Goal: Transaction & Acquisition: Purchase product/service

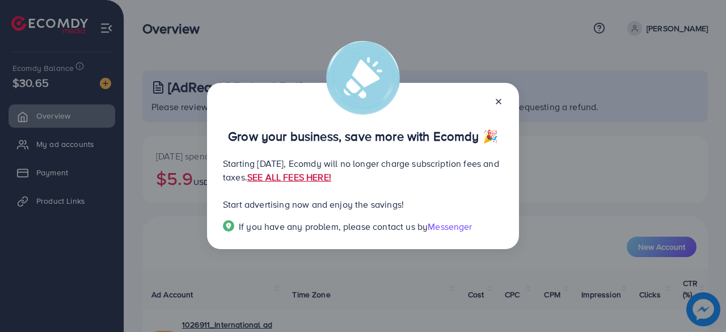
click at [331, 173] on link "SEE ALL FEES HERE!" at bounding box center [289, 177] width 84 height 12
click at [498, 102] on line at bounding box center [498, 101] width 5 height 5
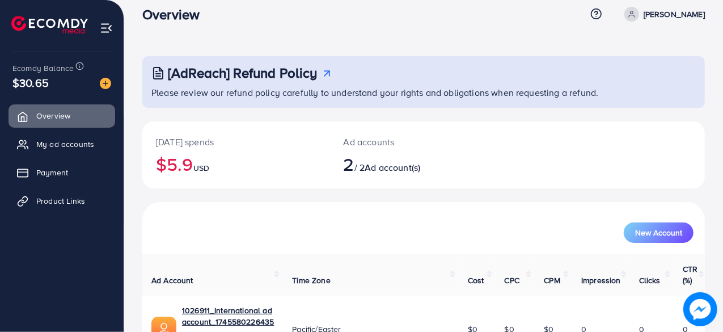
scroll to position [16, 0]
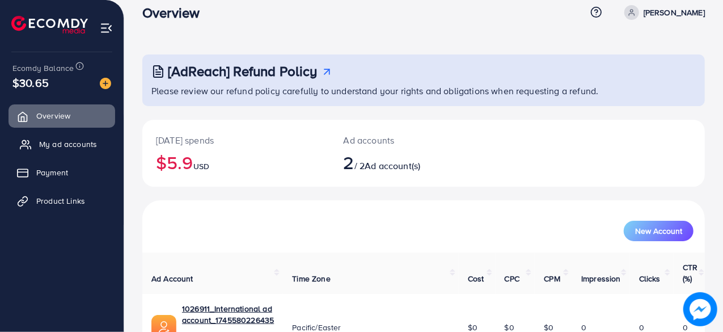
click at [62, 140] on span "My ad accounts" at bounding box center [68, 143] width 58 height 11
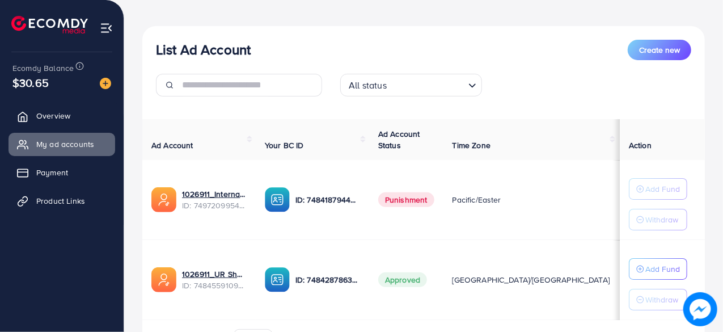
scroll to position [115, 0]
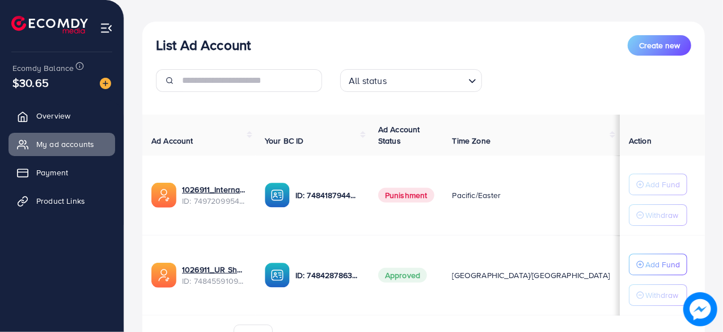
drag, startPoint x: 387, startPoint y: 196, endPoint x: 449, endPoint y: 196, distance: 62.4
click at [443, 196] on td "Punishment" at bounding box center [406, 195] width 74 height 80
click at [443, 202] on td "Punishment" at bounding box center [406, 195] width 74 height 80
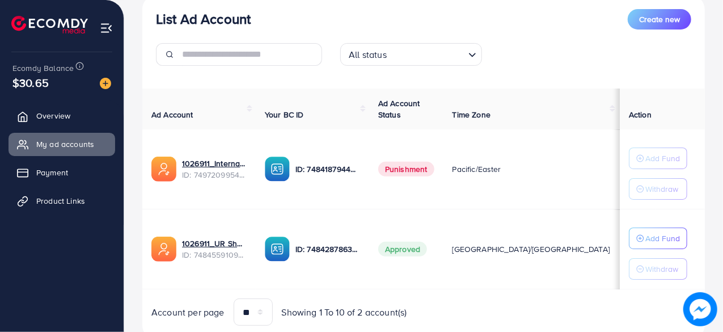
scroll to position [142, 0]
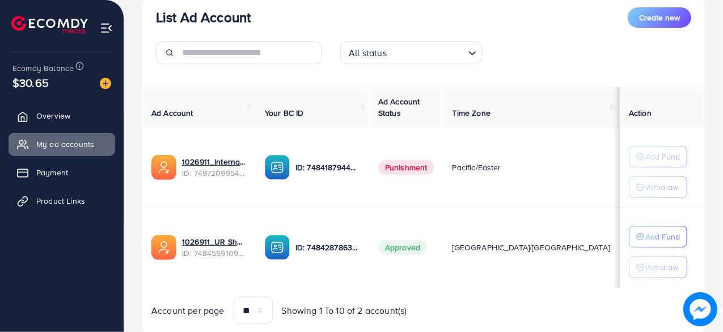
click at [656, 160] on td "$6" at bounding box center [680, 168] width 48 height 80
drag, startPoint x: 567, startPoint y: 160, endPoint x: 622, endPoint y: 184, distance: 59.7
click at [622, 184] on tr "1026911_International ad account_1745580226435 ID: 7497209954479210512 ID: 7484…" at bounding box center [465, 168] width 646 height 80
click at [622, 184] on td "Add Fund Withdraw" at bounding box center [662, 168] width 85 height 80
drag, startPoint x: 535, startPoint y: 250, endPoint x: 564, endPoint y: 249, distance: 28.9
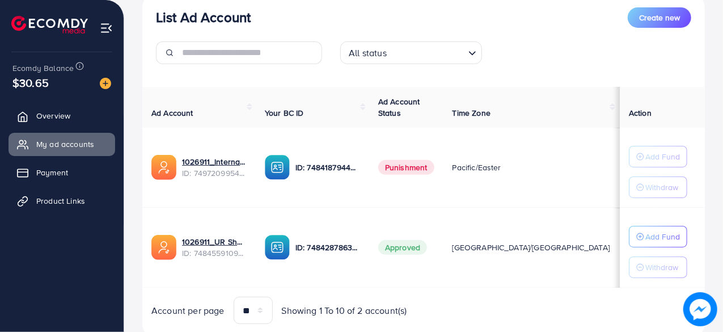
click at [619, 249] on td "$464" at bounding box center [637, 248] width 37 height 80
click at [468, 208] on td "[GEOGRAPHIC_DATA]/[GEOGRAPHIC_DATA]" at bounding box center [531, 248] width 176 height 80
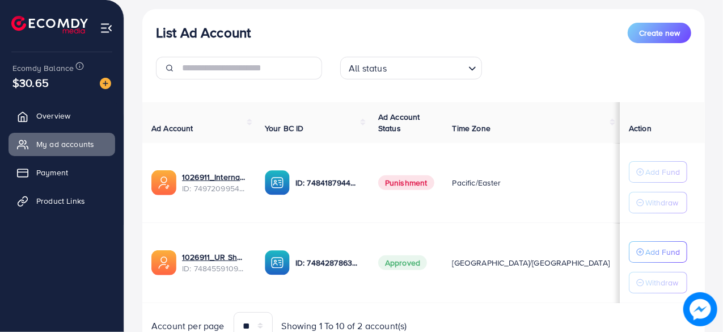
scroll to position [128, 0]
click at [656, 182] on td "$6" at bounding box center [680, 182] width 48 height 80
drag, startPoint x: 572, startPoint y: 182, endPoint x: 587, endPoint y: 185, distance: 15.6
click at [656, 185] on td "$6" at bounding box center [680, 182] width 48 height 80
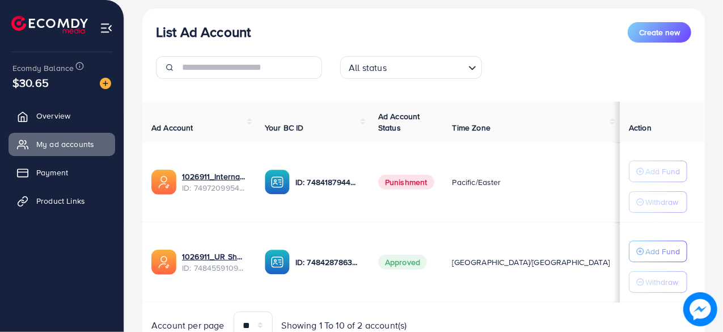
click at [619, 270] on td "$464" at bounding box center [637, 262] width 37 height 80
drag, startPoint x: 553, startPoint y: 270, endPoint x: 528, endPoint y: 260, distance: 27.7
click at [619, 260] on td "$464" at bounding box center [637, 262] width 37 height 80
click at [619, 231] on td "$464" at bounding box center [637, 262] width 37 height 80
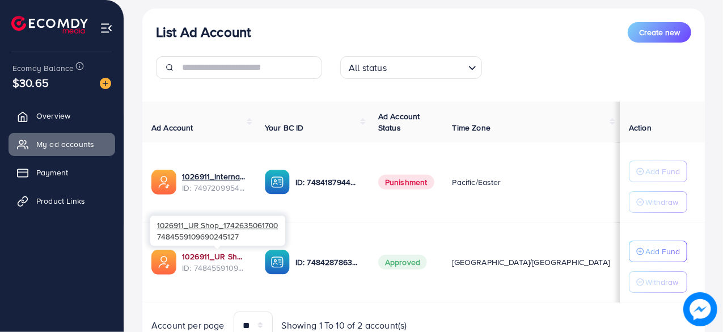
click at [218, 257] on link "1026911_UR Shop_1742635061700" at bounding box center [214, 256] width 65 height 11
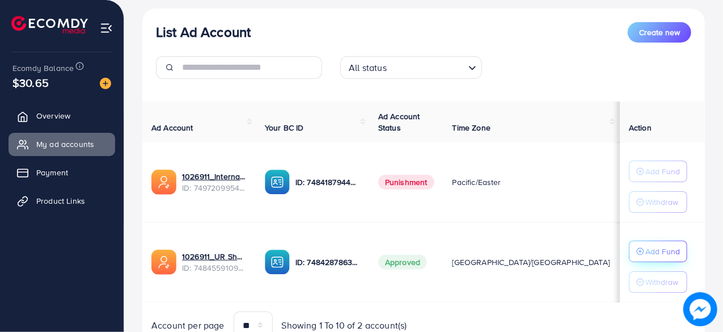
click at [665, 247] on p "Add Fund" at bounding box center [662, 251] width 35 height 14
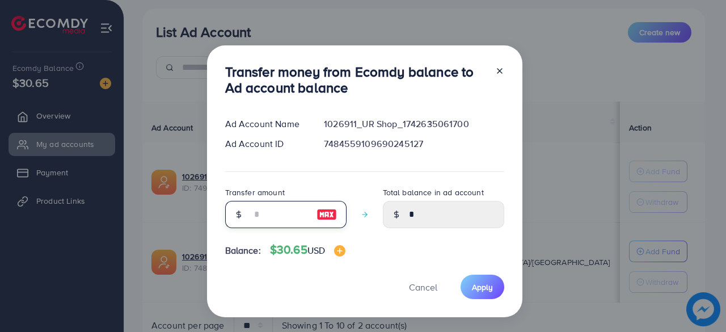
click at [269, 226] on input "number" at bounding box center [279, 214] width 57 height 27
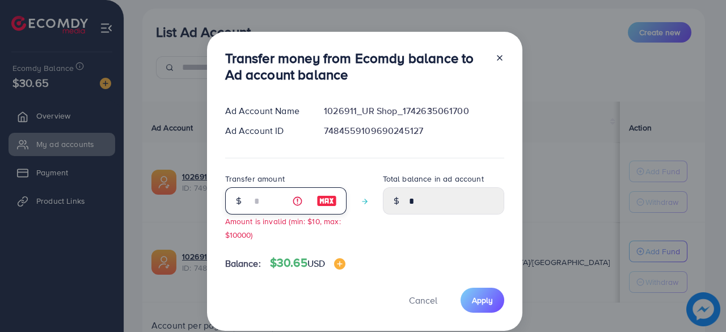
type input "**"
type input "*****"
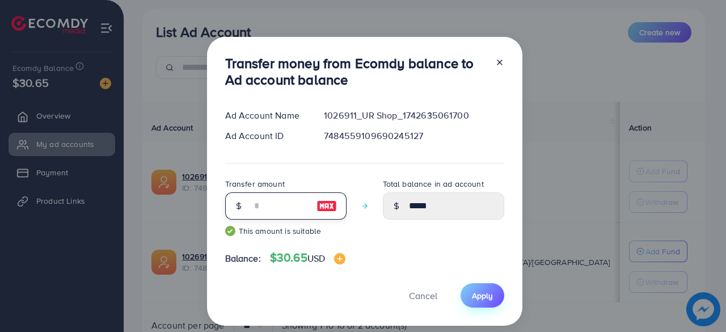
type input "**"
click at [476, 293] on span "Apply" at bounding box center [482, 295] width 21 height 11
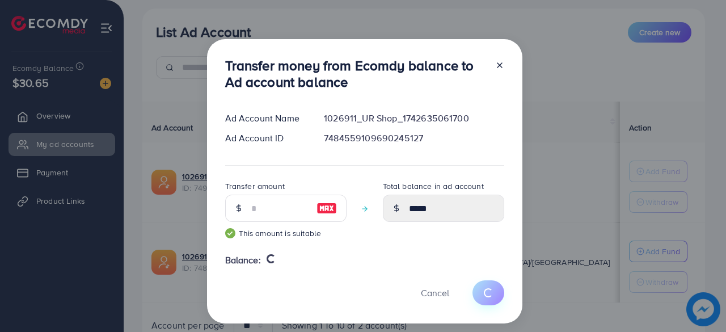
type input "*"
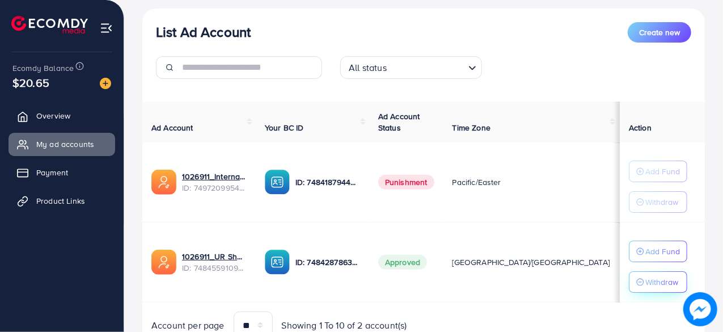
click at [658, 271] on button "Withdraw" at bounding box center [658, 282] width 58 height 22
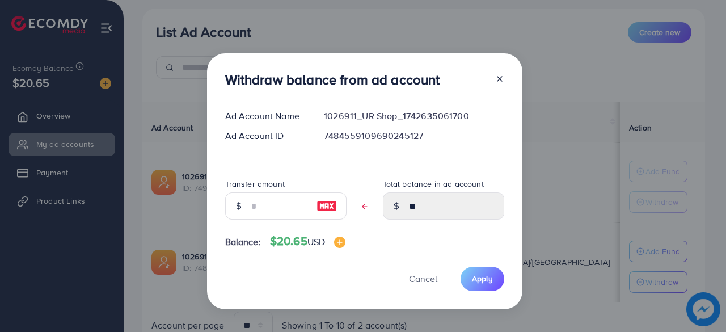
click at [247, 197] on div at bounding box center [238, 205] width 27 height 27
click at [257, 207] on input "text" at bounding box center [279, 205] width 57 height 27
type input "*"
type input "****"
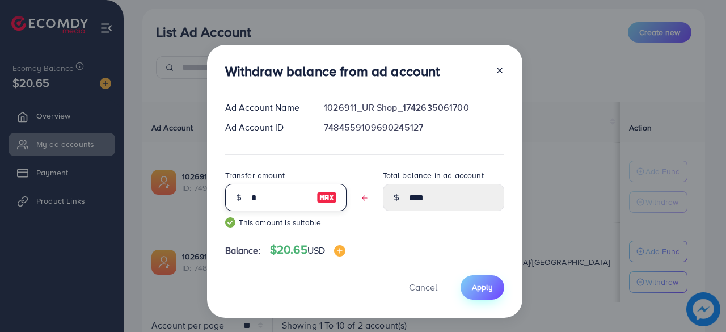
type input "*"
click at [485, 290] on span "Apply" at bounding box center [482, 286] width 21 height 11
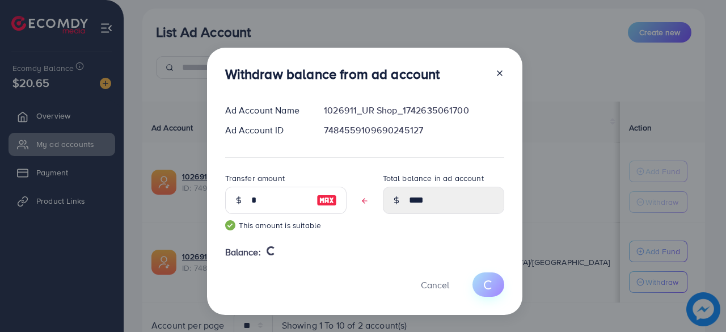
type input "**"
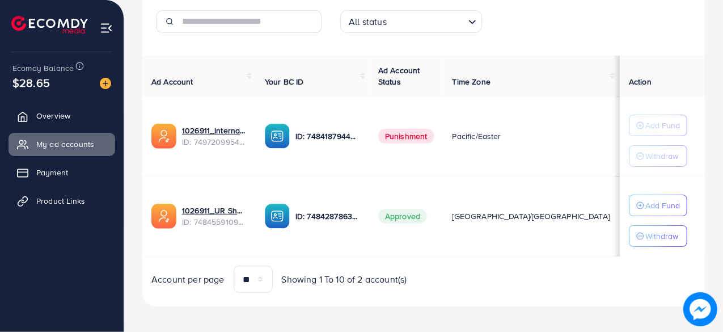
scroll to position [174, 0]
click at [62, 170] on span "Payment" at bounding box center [55, 172] width 32 height 11
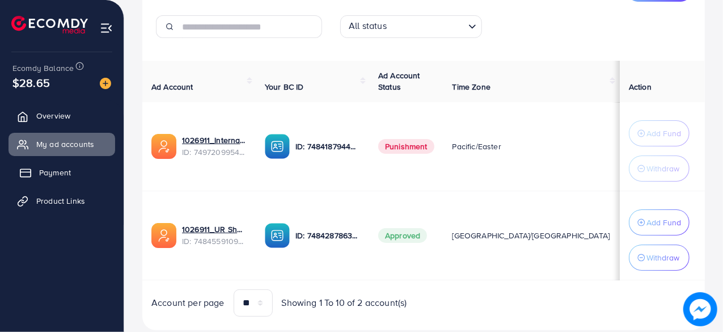
scroll to position [180, 0]
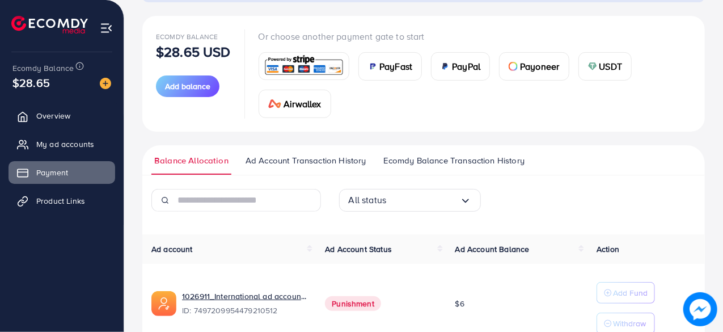
scroll to position [120, 0]
click at [396, 68] on span "PayFast" at bounding box center [395, 66] width 33 height 14
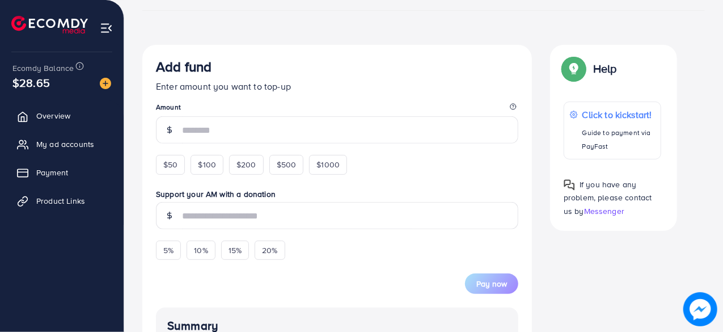
scroll to position [171, 0]
click at [164, 170] on div "$50" at bounding box center [170, 163] width 29 height 19
type input "**"
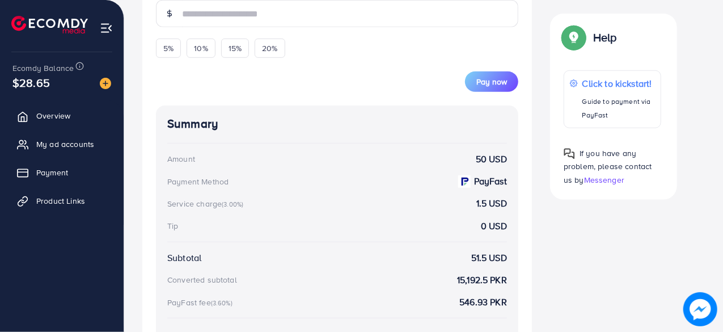
scroll to position [378, 0]
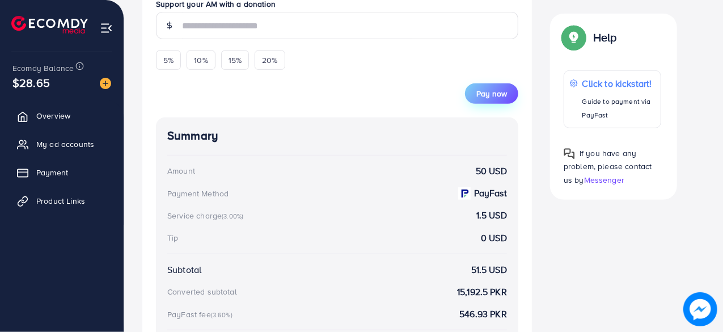
click at [499, 96] on span "Pay now" at bounding box center [491, 93] width 31 height 11
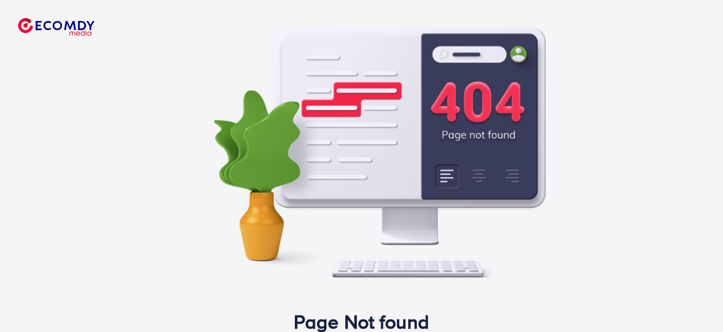
scroll to position [106, 0]
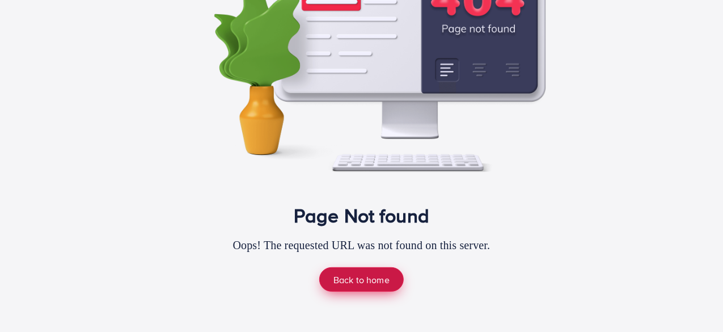
click at [362, 288] on link "Back to home" at bounding box center [361, 279] width 84 height 24
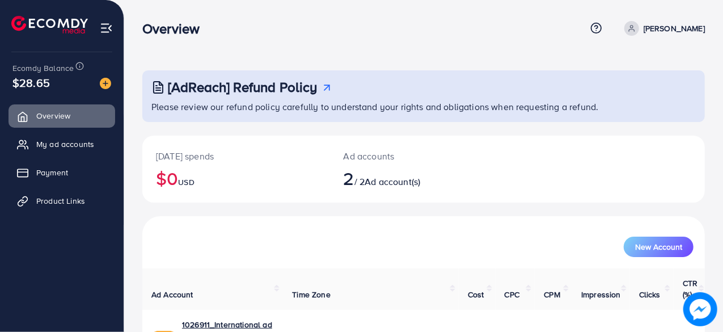
drag, startPoint x: 12, startPoint y: 86, endPoint x: 57, endPoint y: 87, distance: 44.8
click at [57, 87] on div "Ecomdy Balance $28.65" at bounding box center [61, 76] width 105 height 48
click at [57, 87] on div "$28.65" at bounding box center [61, 82] width 99 height 16
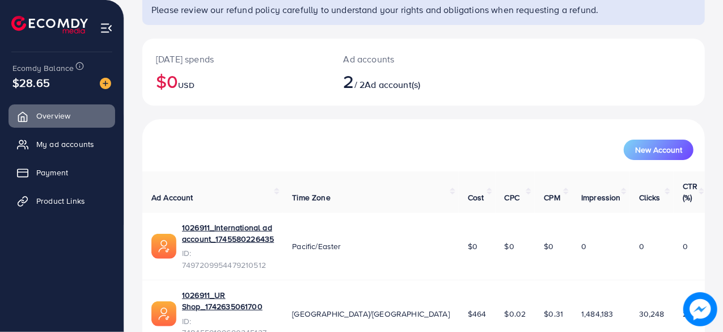
scroll to position [102, 0]
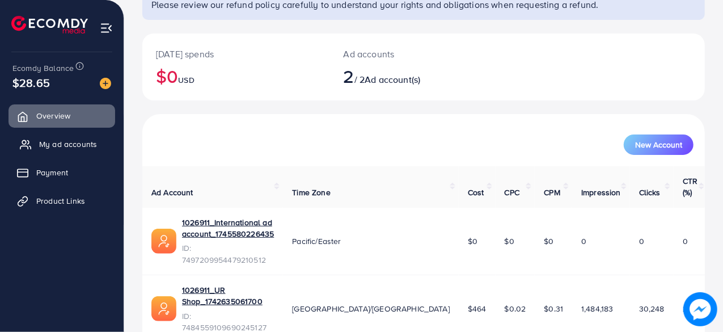
click at [90, 138] on span "My ad accounts" at bounding box center [68, 143] width 58 height 11
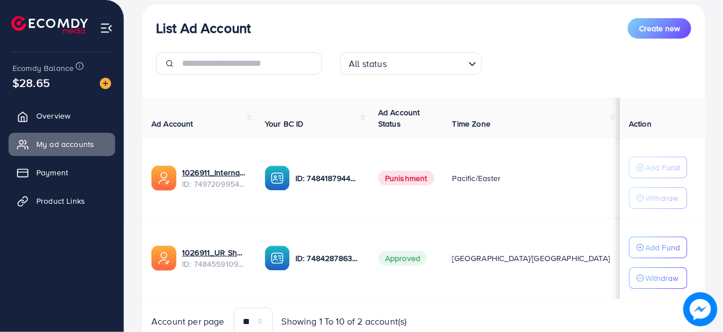
scroll to position [134, 0]
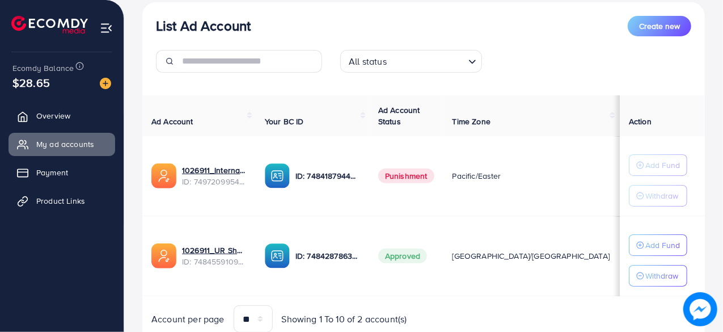
click at [656, 171] on td "$6" at bounding box center [680, 176] width 48 height 80
drag, startPoint x: 572, startPoint y: 171, endPoint x: 602, endPoint y: 176, distance: 31.0
click at [656, 176] on td "$6" at bounding box center [680, 176] width 48 height 80
click at [656, 177] on td "$6" at bounding box center [680, 176] width 48 height 80
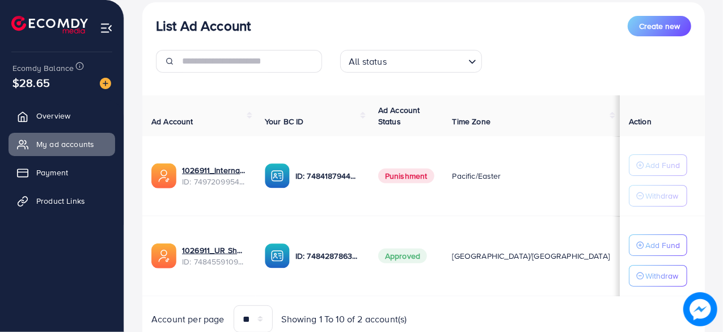
click at [656, 177] on td "$6" at bounding box center [680, 176] width 48 height 80
click at [54, 176] on span "Payment" at bounding box center [55, 172] width 32 height 11
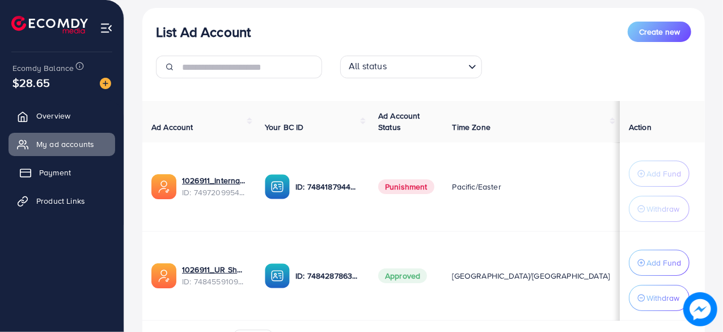
scroll to position [139, 0]
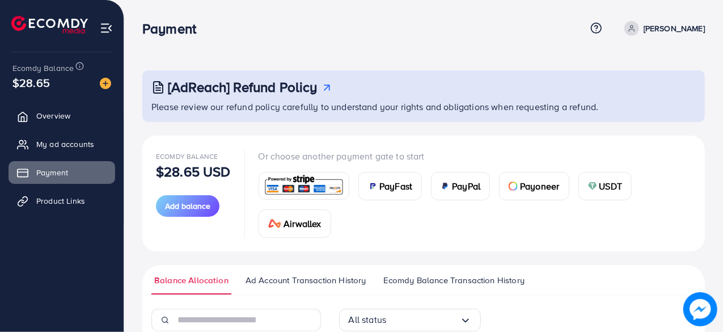
scroll to position [80, 0]
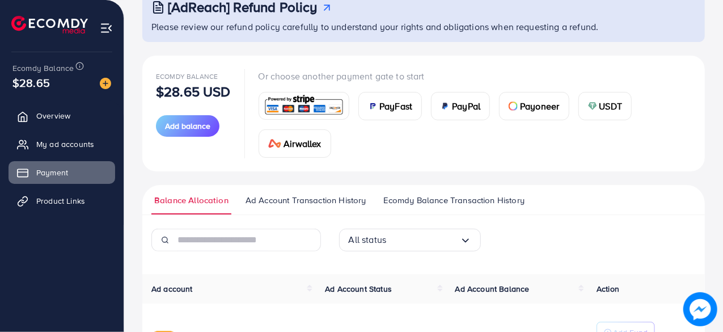
click at [609, 100] on span "USDT" at bounding box center [610, 106] width 23 height 14
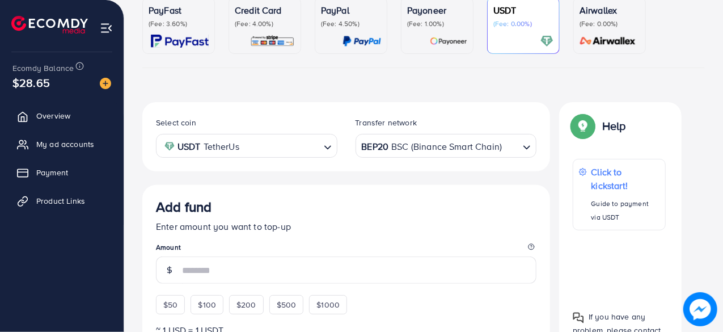
scroll to position [134, 0]
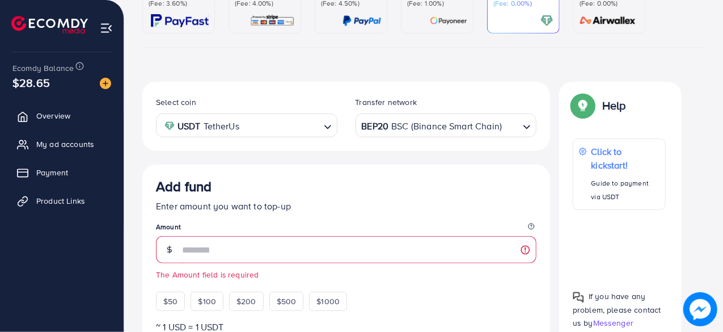
click at [356, 105] on label "Transfer network" at bounding box center [387, 101] width 62 height 11
click at [405, 125] on div "BEP20 BSC (Binance Smart Chain)" at bounding box center [440, 125] width 160 height 20
click at [170, 299] on span "$50" at bounding box center [170, 300] width 14 height 11
type input "**"
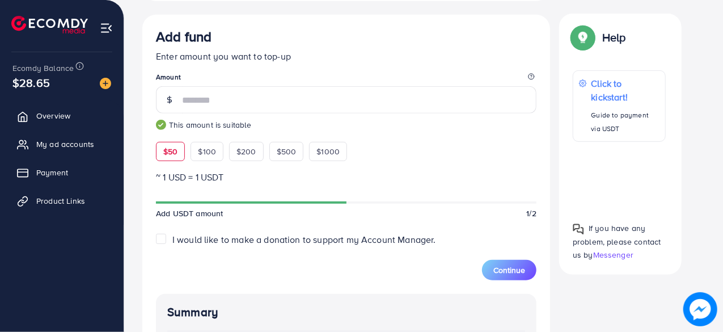
scroll to position [286, 0]
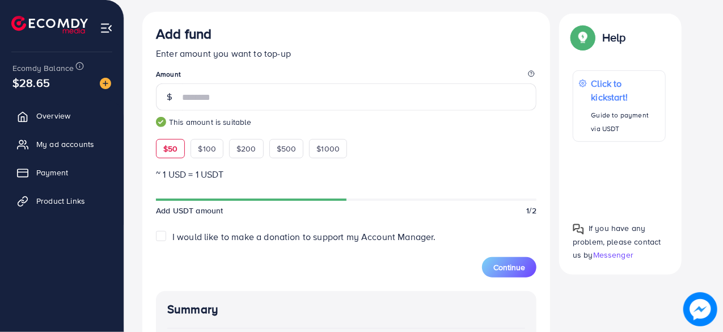
click at [324, 251] on div "Continue" at bounding box center [346, 260] width 381 height 34
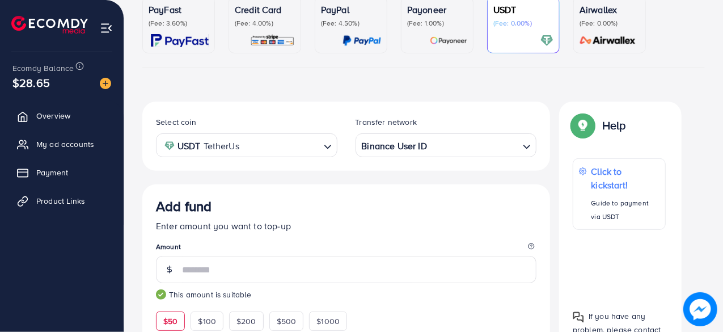
scroll to position [113, 0]
click at [77, 199] on span "Product Links" at bounding box center [63, 200] width 49 height 11
